Goal: Transaction & Acquisition: Obtain resource

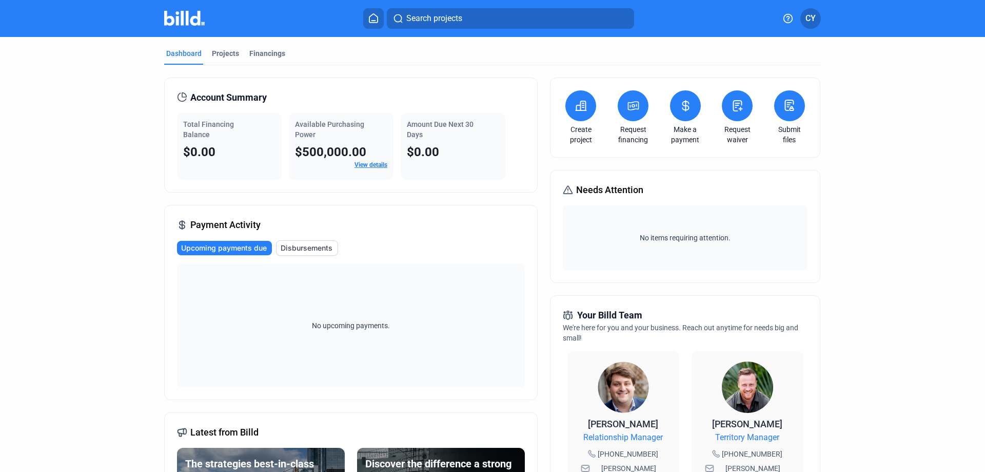
click at [585, 106] on icon at bounding box center [581, 106] width 13 height 12
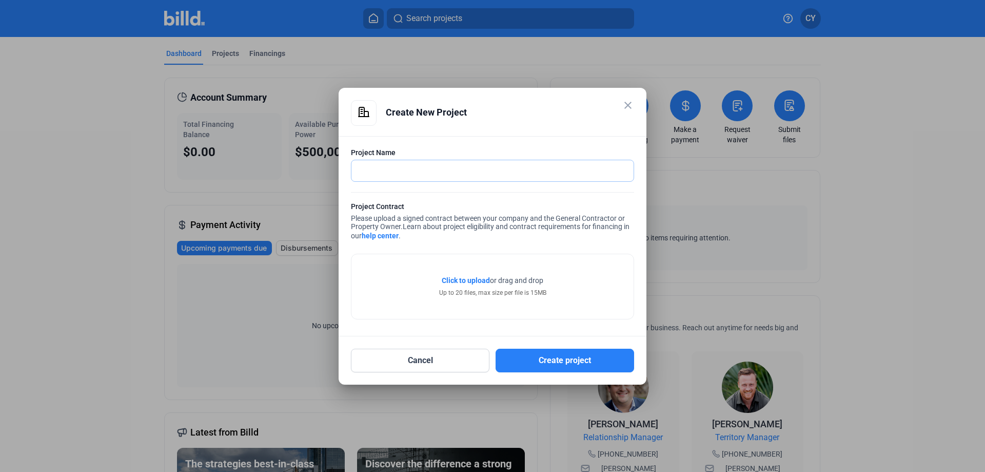
click at [437, 176] on input "text" at bounding box center [493, 170] width 282 height 21
type input "Madison Terrace"
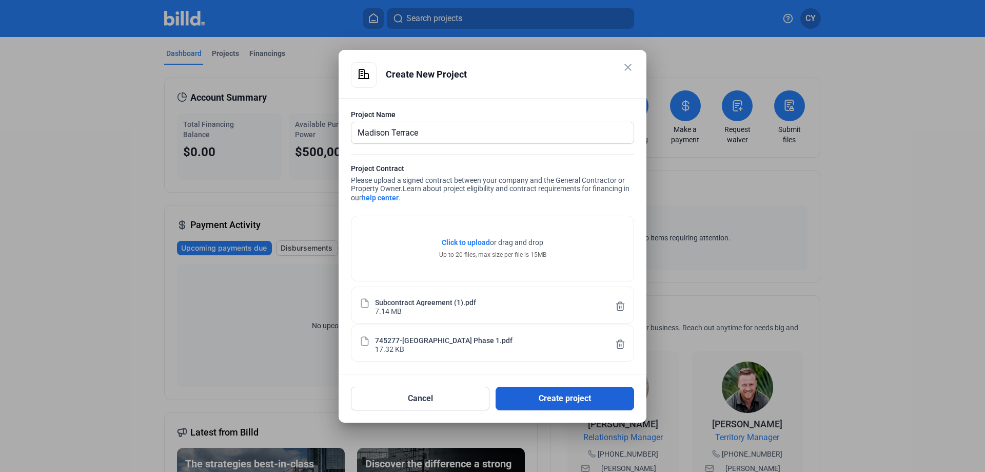
click at [563, 397] on button "Create project" at bounding box center [565, 398] width 139 height 24
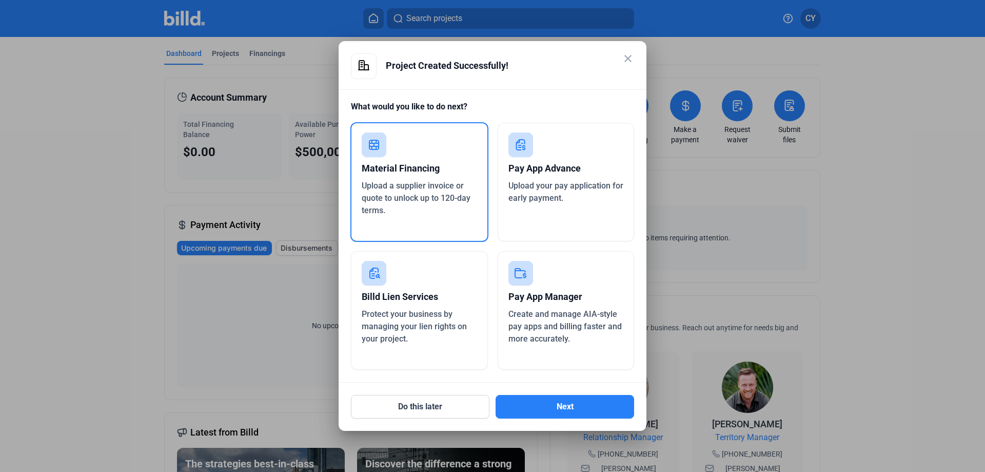
click at [424, 202] on span "Upload a supplier invoice or quote to unlock up to 120-day terms." at bounding box center [416, 198] width 109 height 34
click at [570, 407] on button "Next" at bounding box center [565, 407] width 139 height 24
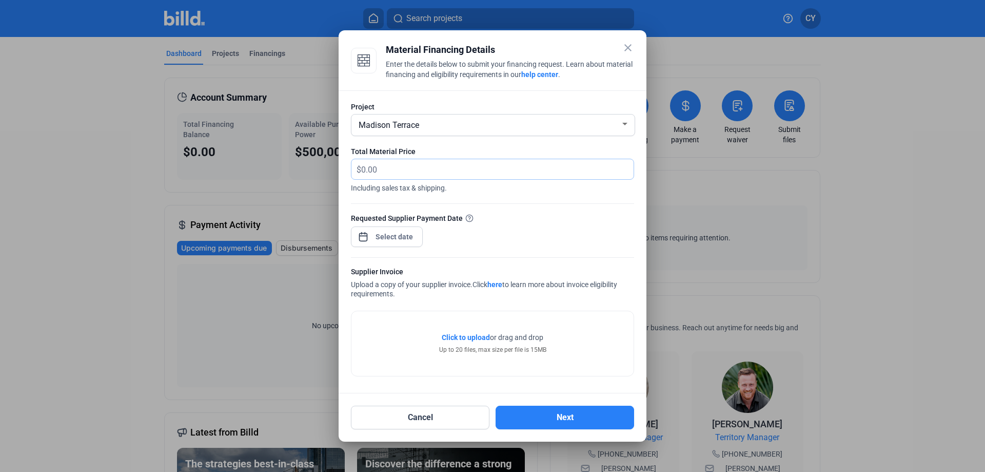
click at [415, 169] on input "text" at bounding box center [491, 169] width 261 height 20
click at [418, 170] on input "text" at bounding box center [497, 169] width 273 height 20
type input "310,668.28"
click at [366, 236] on span "Open calendar" at bounding box center [363, 231] width 25 height 25
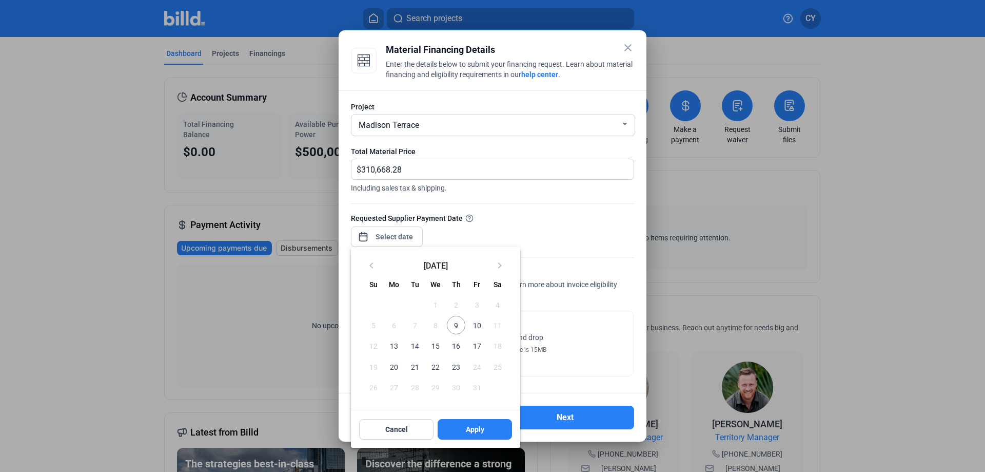
click at [478, 326] on span "10" at bounding box center [477, 325] width 18 height 18
click at [487, 433] on button "Apply" at bounding box center [475, 429] width 74 height 21
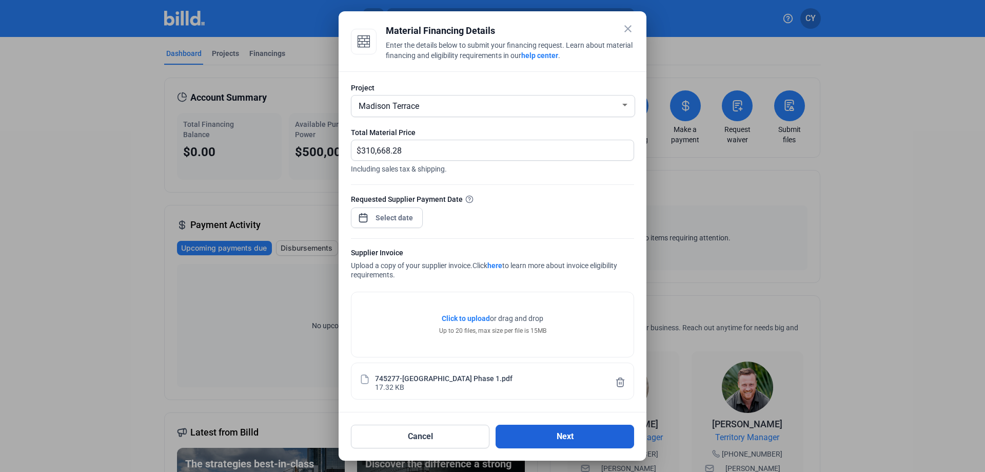
click at [563, 436] on button "Next" at bounding box center [565, 436] width 139 height 24
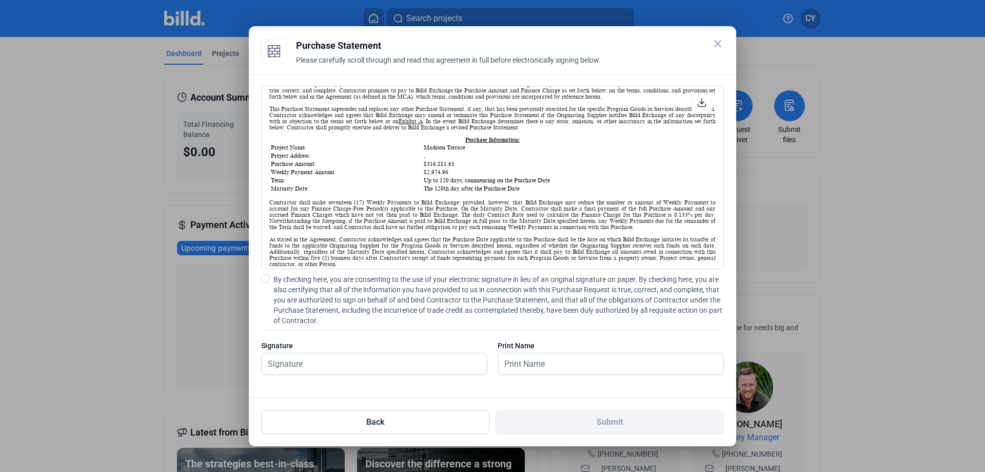
scroll to position [154, 0]
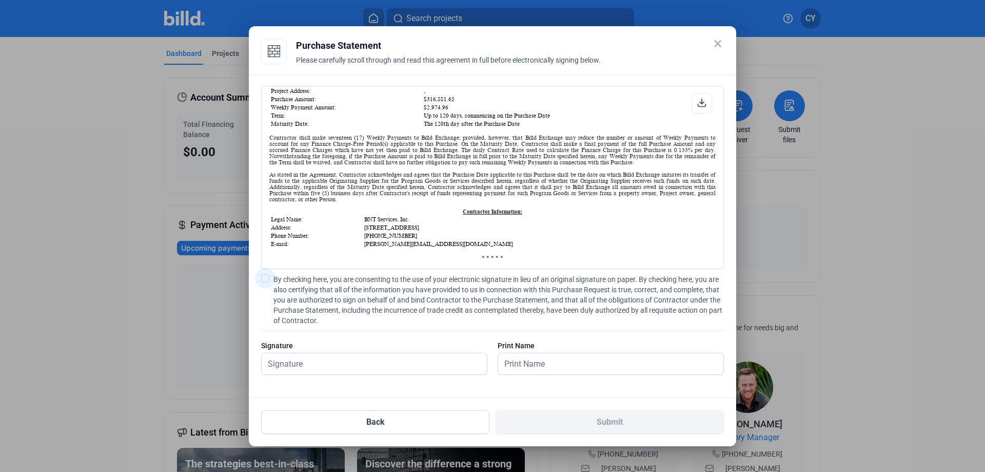
click at [267, 279] on span at bounding box center [265, 278] width 8 height 8
click at [0, 0] on input "By checking here, you are consenting to the use of your electronic signature in…" at bounding box center [0, 0] width 0 height 0
click at [308, 366] on input "text" at bounding box center [374, 363] width 225 height 21
type input "[PERSON_NAME]"
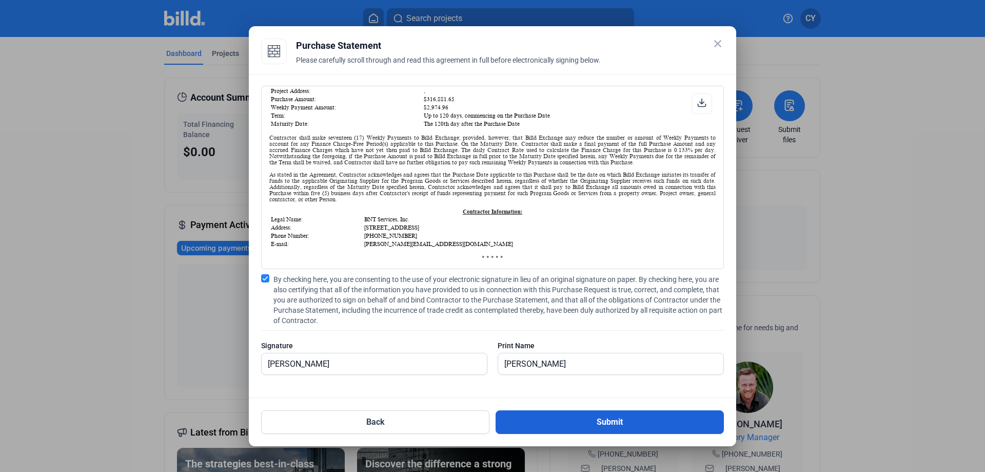
click at [625, 419] on button "Submit" at bounding box center [610, 422] width 228 height 24
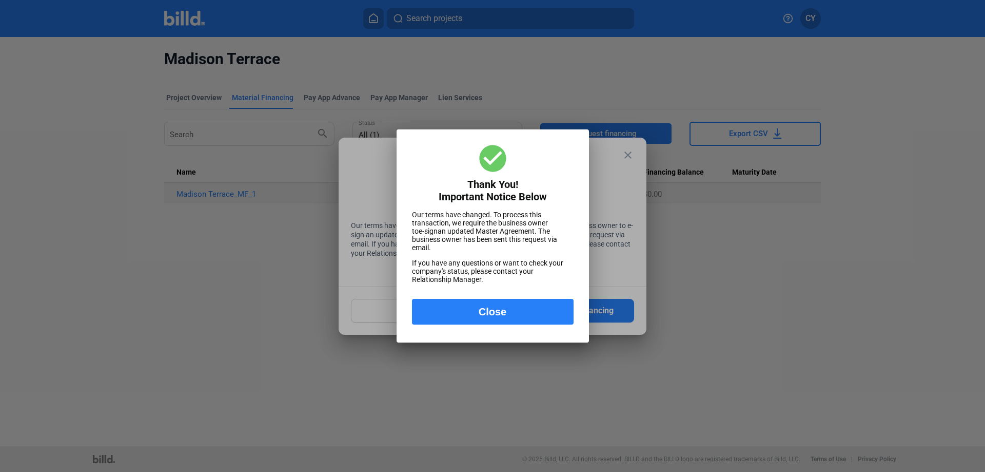
click at [497, 313] on button "Close" at bounding box center [493, 312] width 162 height 26
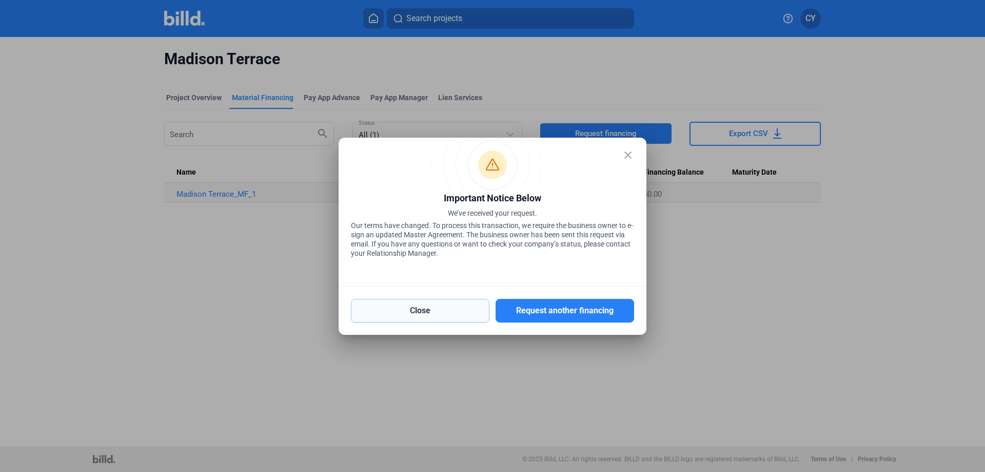
click at [438, 313] on button "Close" at bounding box center [420, 311] width 139 height 24
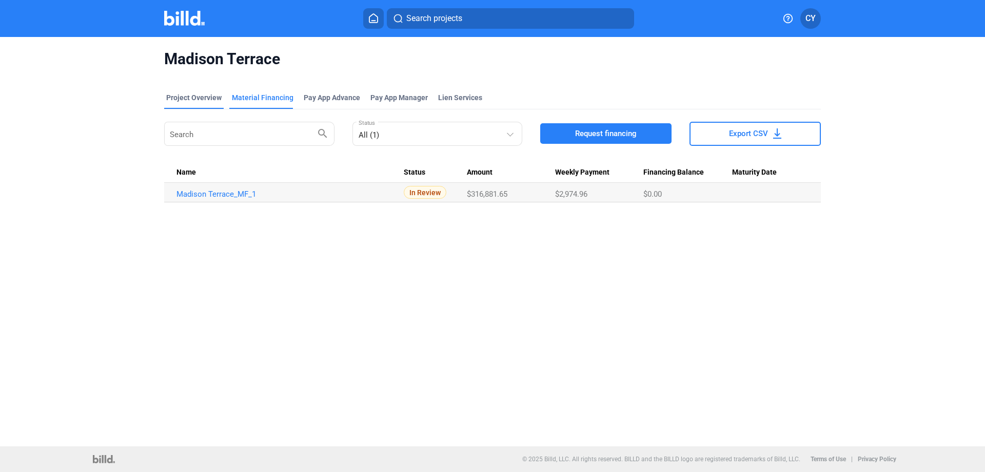
click at [185, 95] on div "Project Overview" at bounding box center [193, 97] width 55 height 10
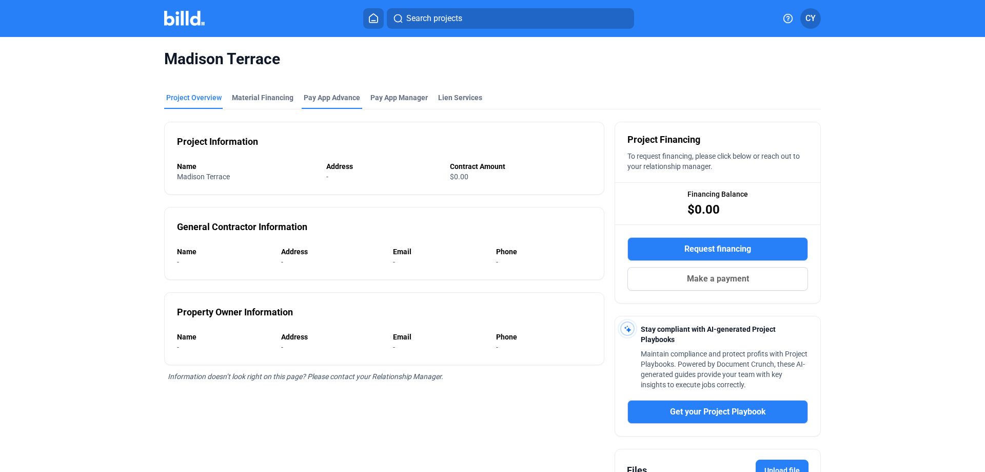
click at [324, 102] on div "Pay App Advance" at bounding box center [332, 97] width 56 height 10
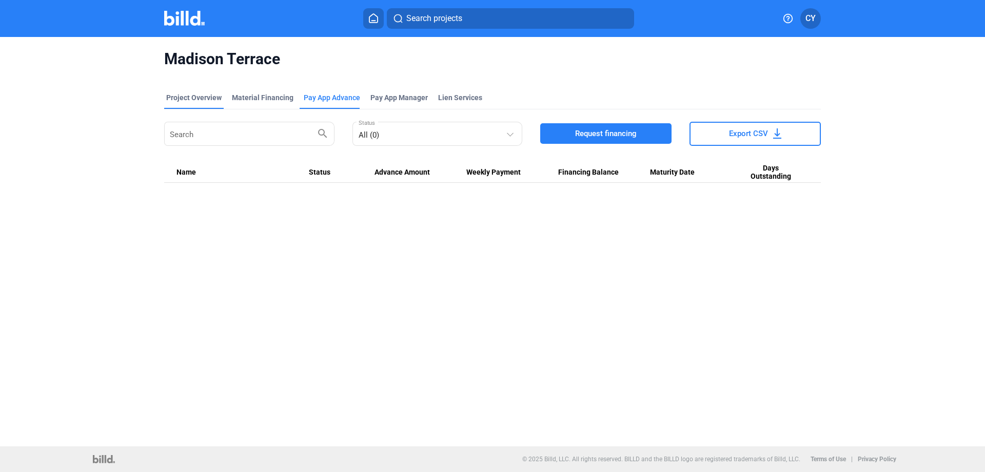
click at [199, 100] on div "Project Overview" at bounding box center [193, 97] width 55 height 10
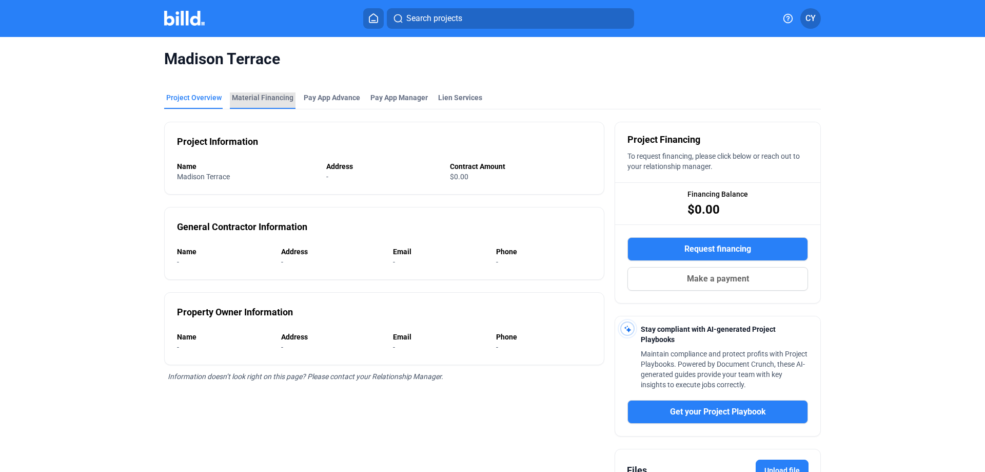
click at [269, 98] on div "Material Financing" at bounding box center [263, 97] width 62 height 10
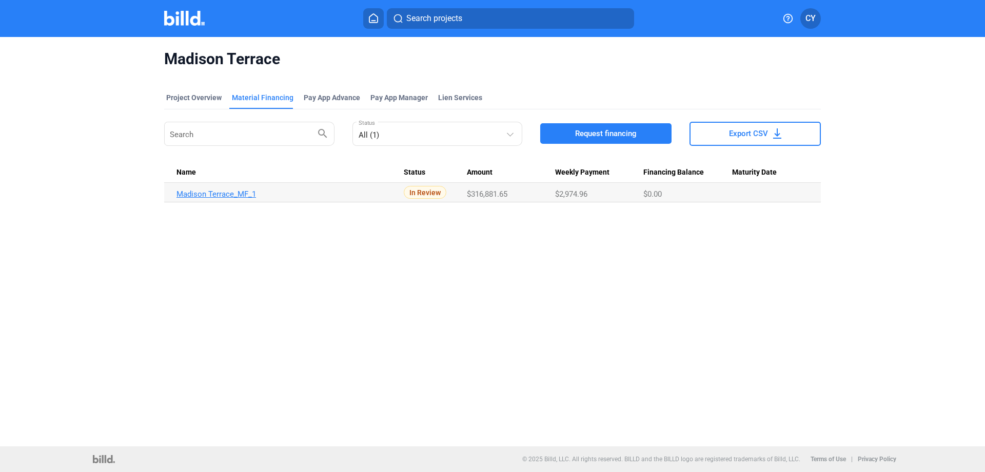
click at [212, 192] on link "Madison Terrace_MF_1" at bounding box center [290, 193] width 227 height 9
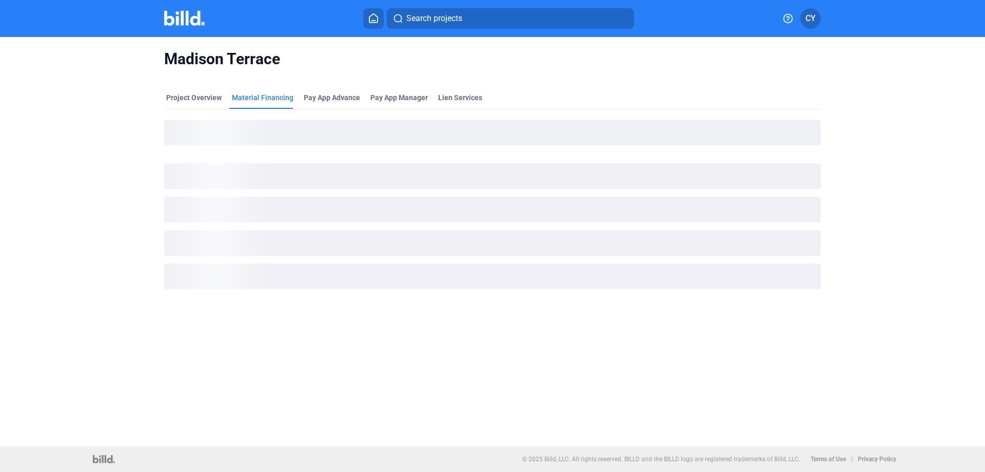
click at [212, 192] on ngx-skeleton-loader at bounding box center [492, 241] width 657 height 108
click at [328, 95] on div "Pay App Advance" at bounding box center [332, 97] width 56 height 10
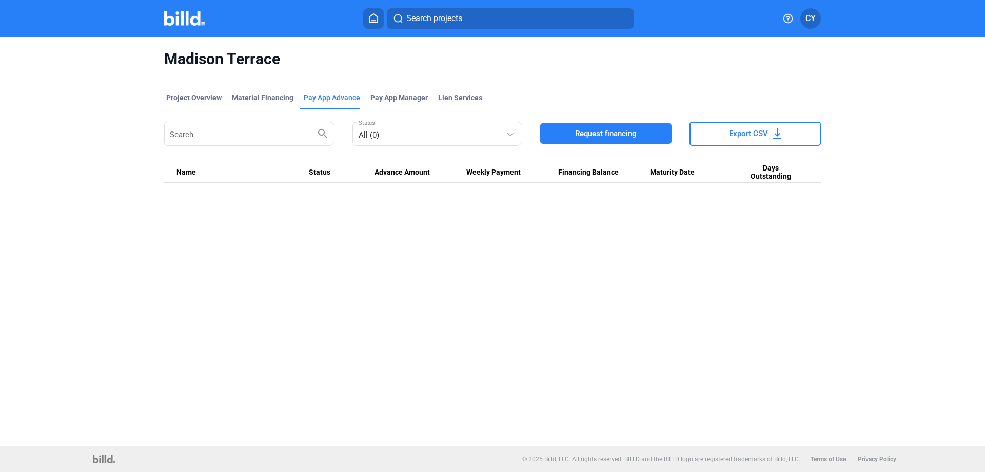
click at [616, 133] on span "Request financing" at bounding box center [606, 133] width 62 height 10
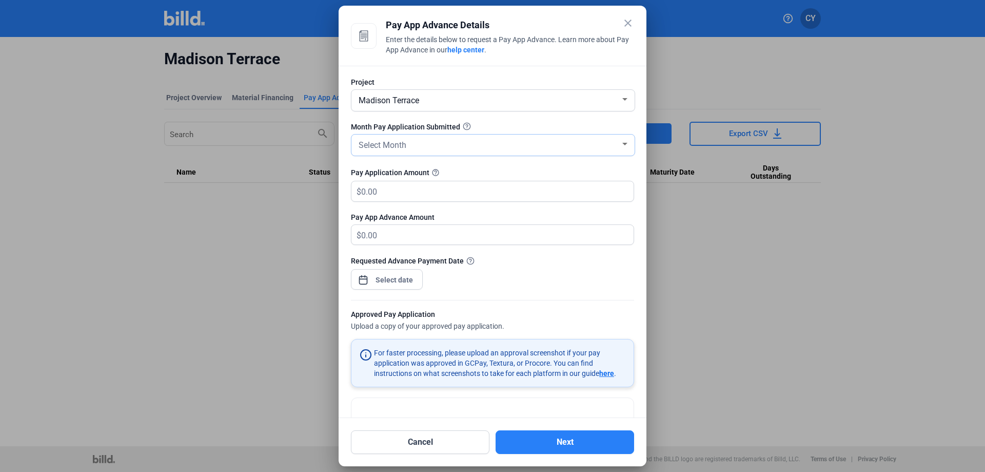
click at [395, 149] on span "Select Month" at bounding box center [383, 145] width 48 height 10
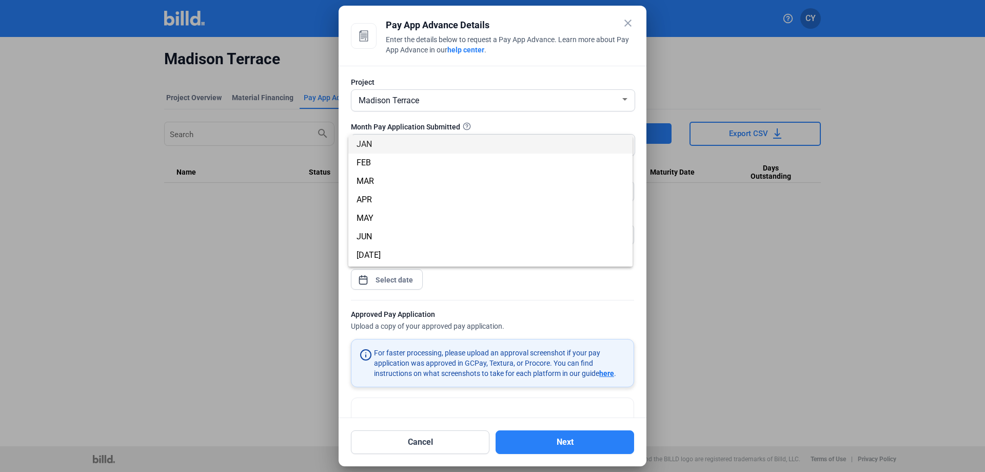
click at [474, 74] on div at bounding box center [492, 236] width 985 height 472
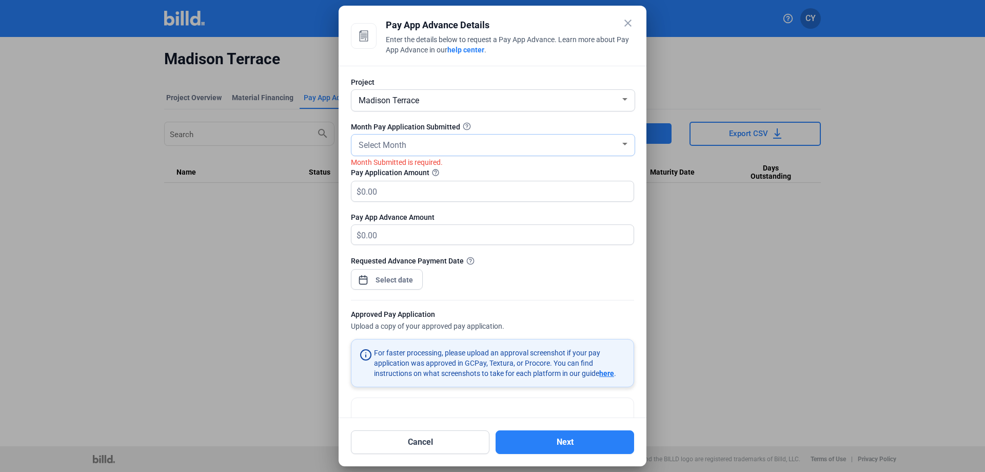
click at [610, 148] on div "Select Month" at bounding box center [489, 144] width 264 height 14
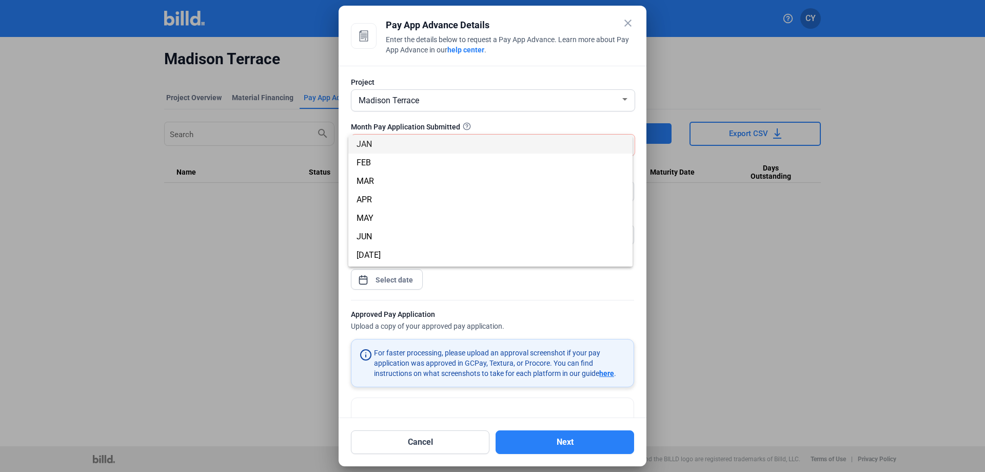
click at [534, 283] on div at bounding box center [492, 236] width 985 height 472
